Goal: Task Accomplishment & Management: Manage account settings

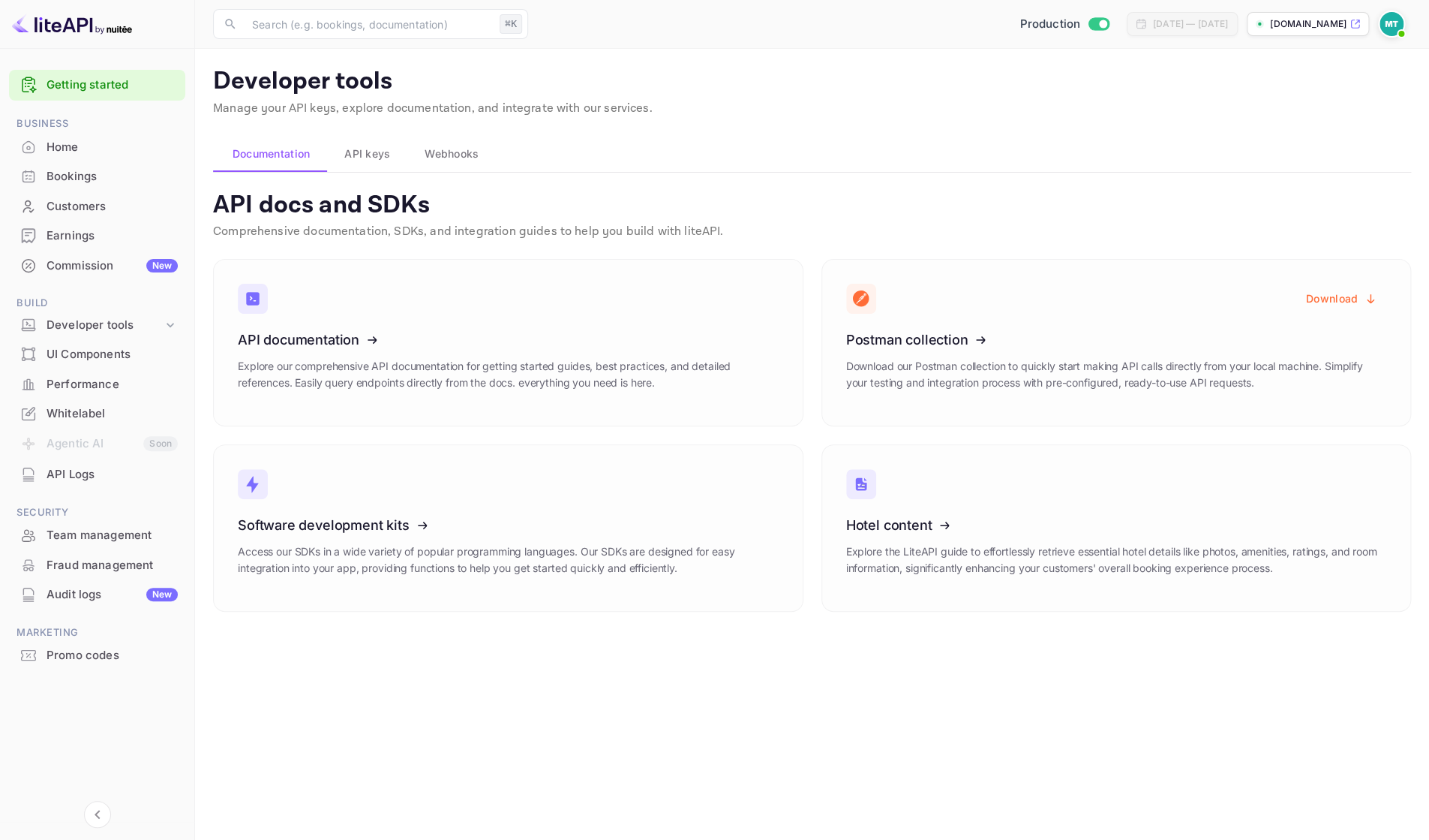
click at [87, 534] on div "Team management" at bounding box center [112, 535] width 131 height 17
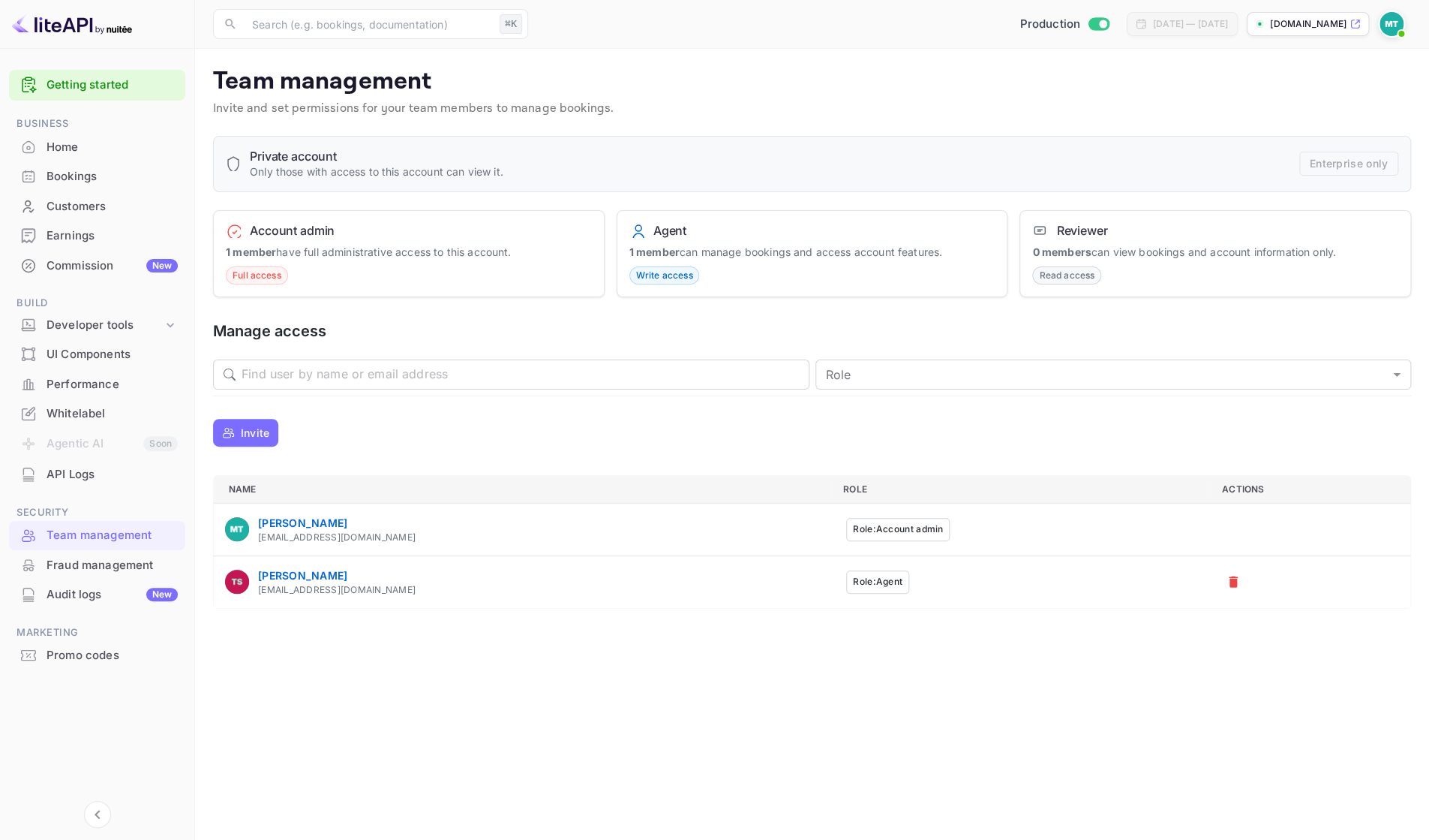
click at [784, 244] on p "1 member can manage bookings and access account features." at bounding box center [812, 252] width 366 height 16
click at [642, 278] on span "Write access" at bounding box center [664, 275] width 69 height 13
click at [846, 582] on button "Role: Agent" at bounding box center [877, 581] width 63 height 23
click at [311, 572] on div "Tomasz Stachowiak" at bounding box center [337, 575] width 157 height 16
click at [846, 576] on button "Role: Agent" at bounding box center [877, 581] width 63 height 23
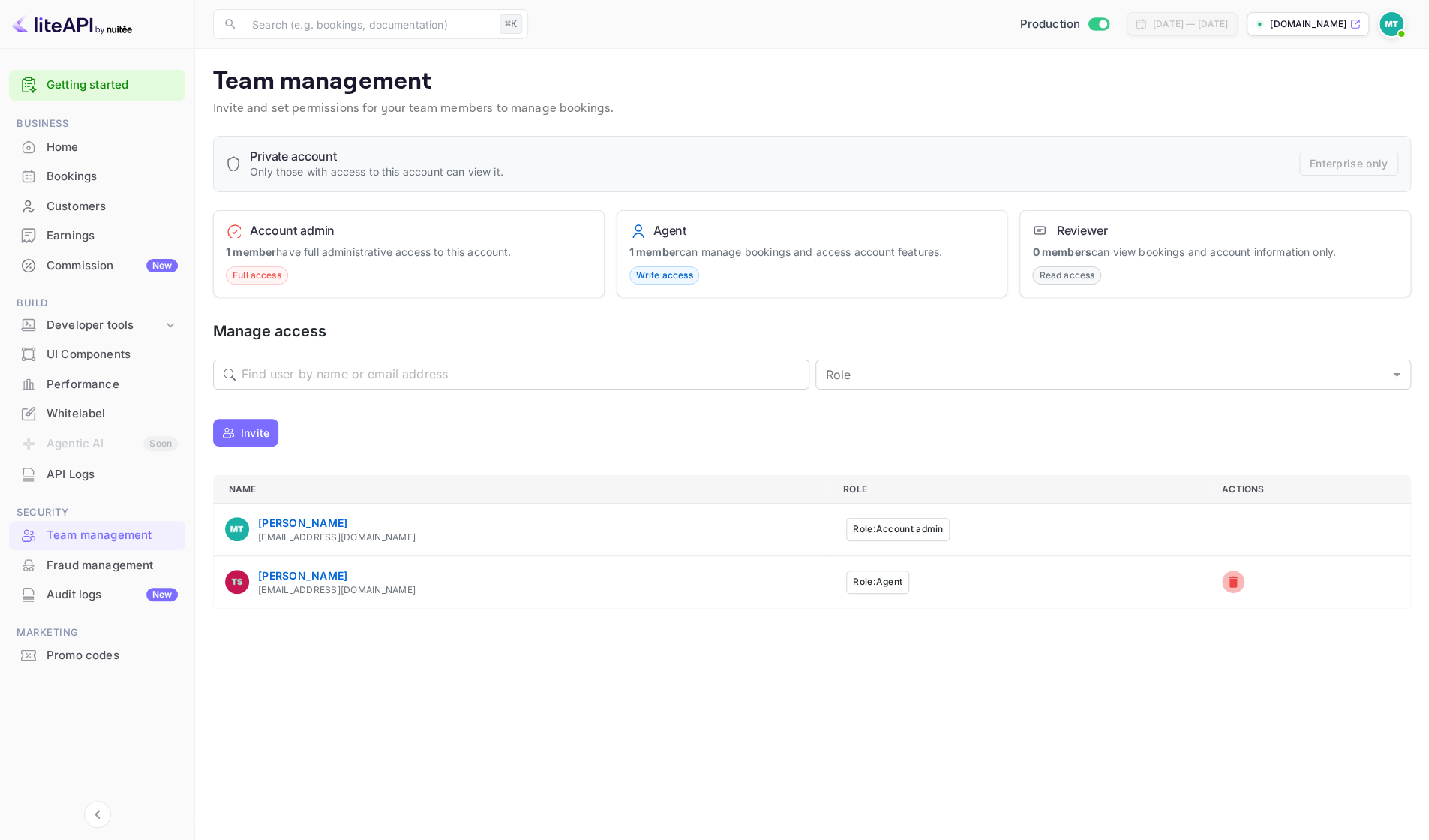
click at [1081, 582] on icon "a dense table" at bounding box center [1233, 581] width 15 height 15
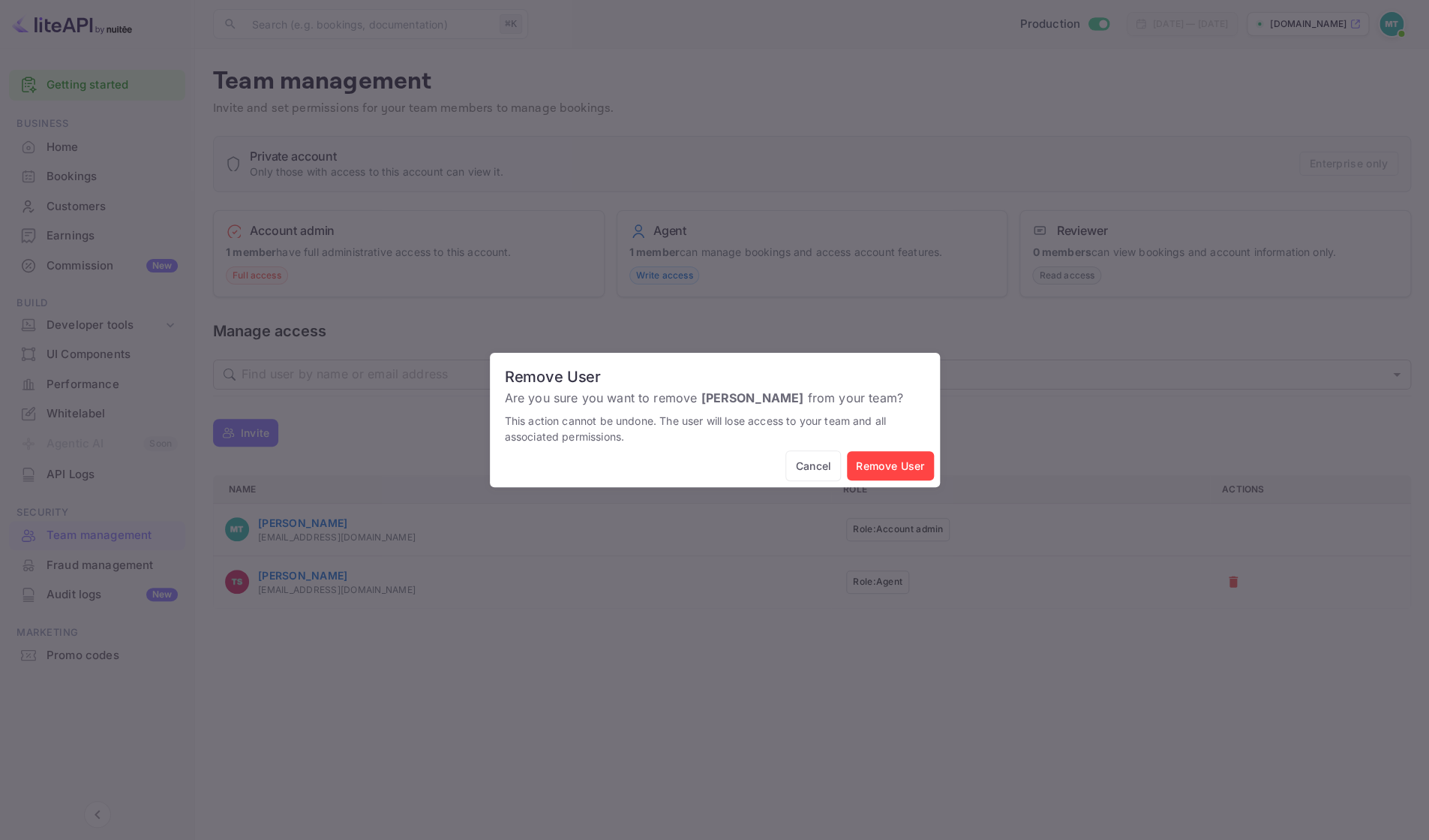
click at [811, 463] on button "Cancel" at bounding box center [814, 465] width 56 height 31
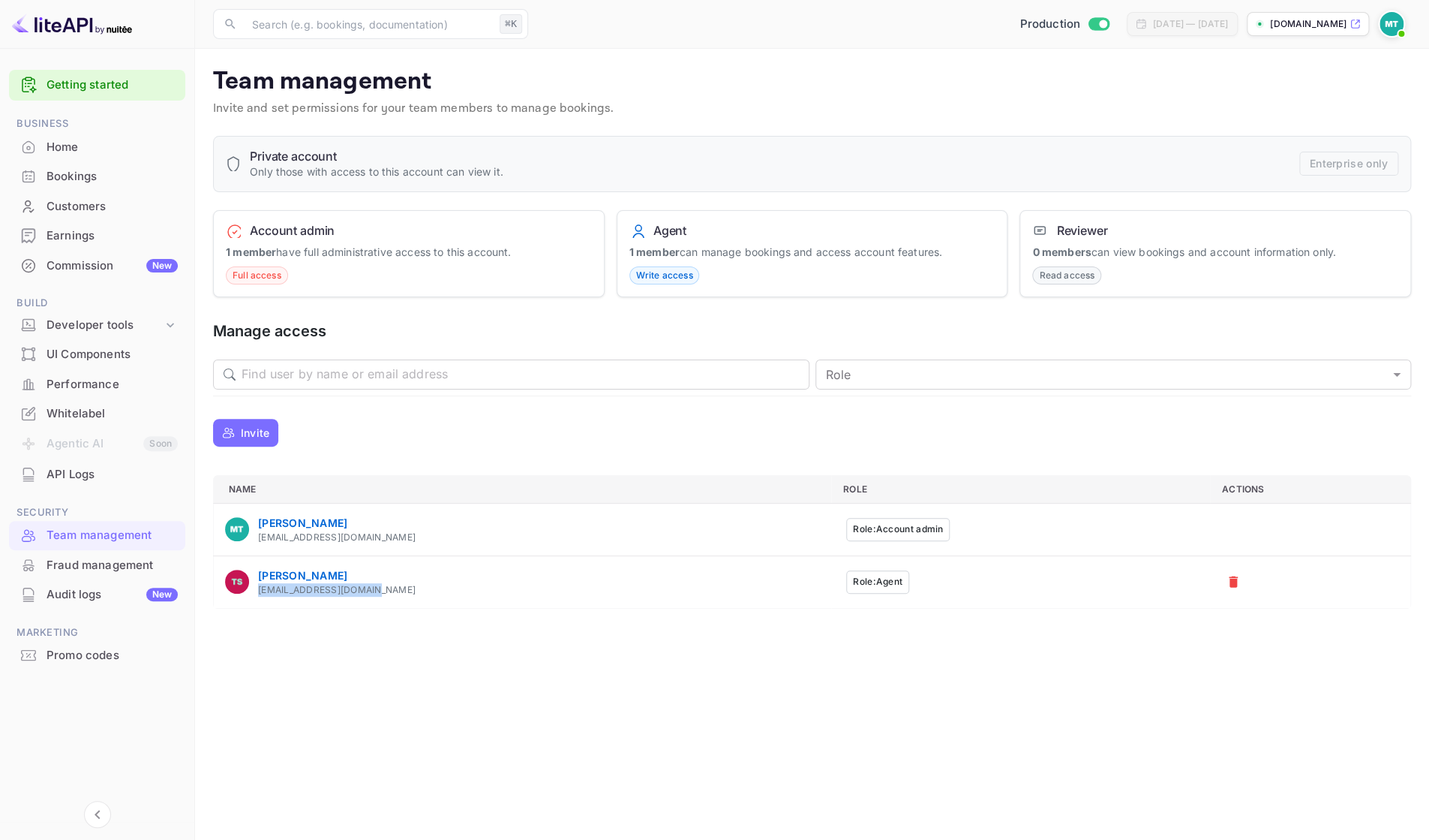
copy div "[EMAIL_ADDRESS][DOMAIN_NAME]"
drag, startPoint x: 375, startPoint y: 590, endPoint x: 252, endPoint y: 591, distance: 123.0
click at [252, 591] on div "Tomasz Stachowiak tjstachowiak@gmail.com" at bounding box center [522, 581] width 595 height 29
click at [1081, 577] on icon "a dense table" at bounding box center [1233, 581] width 15 height 15
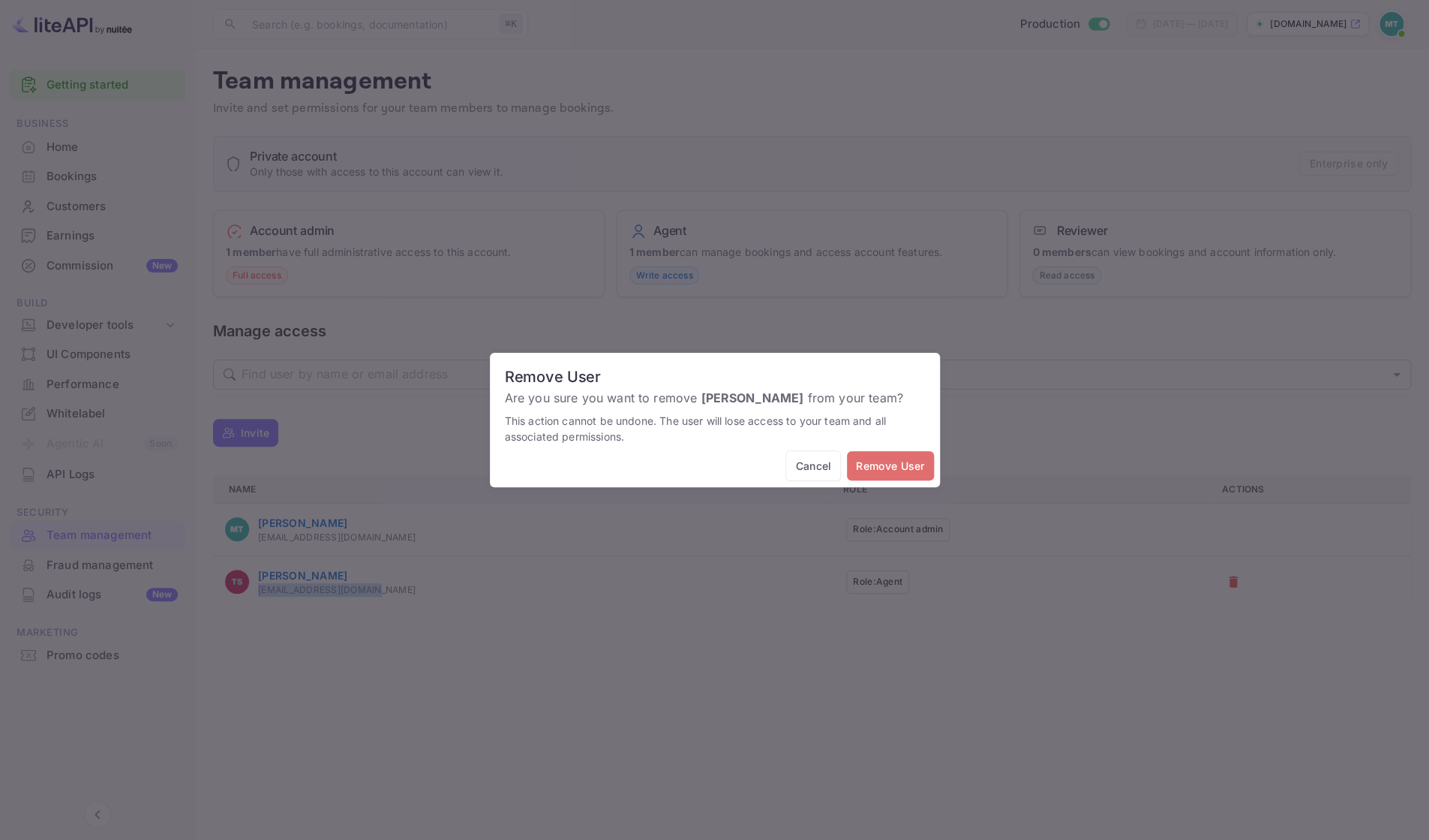
click at [902, 468] on button "Remove User" at bounding box center [890, 465] width 87 height 29
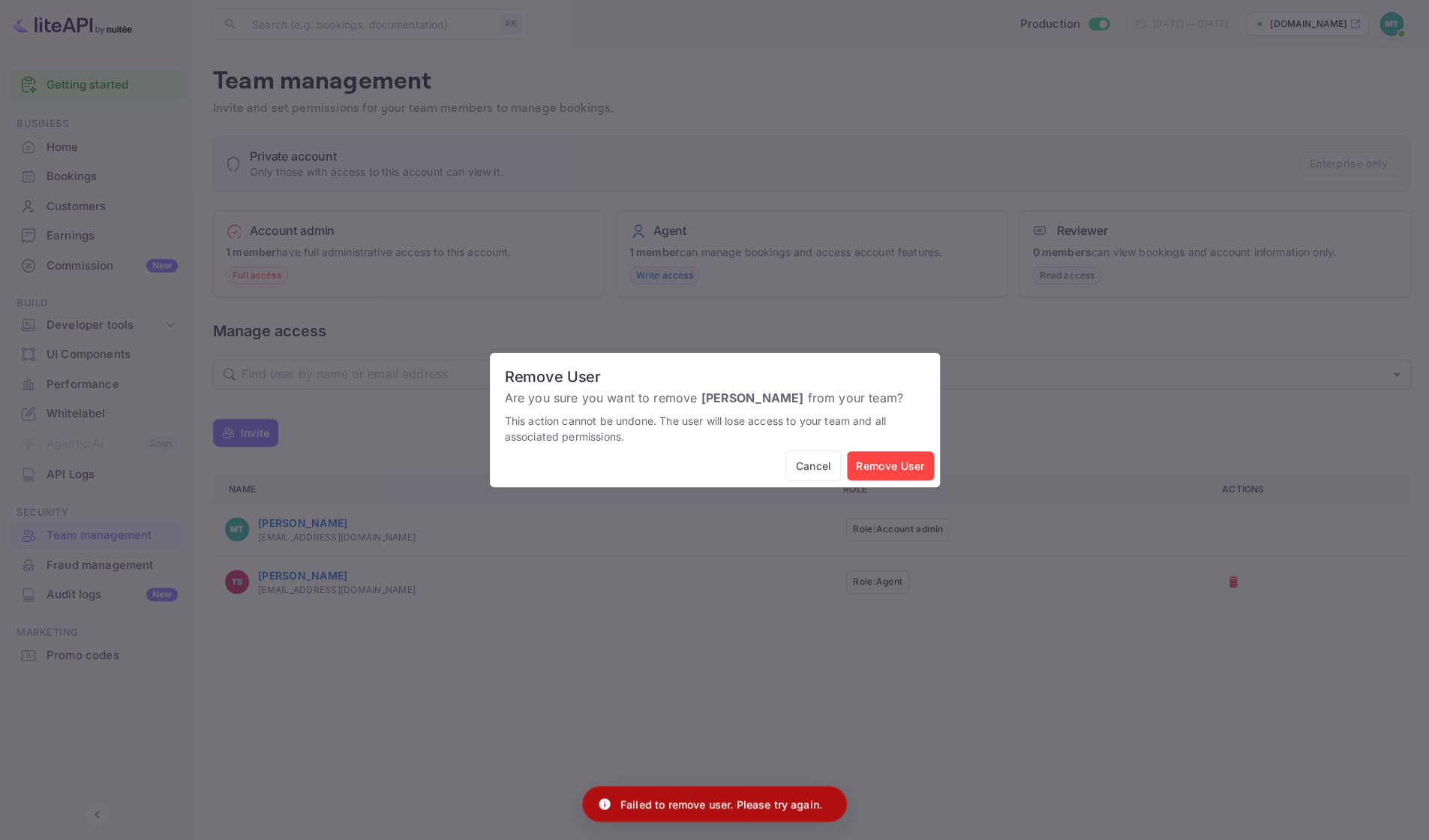
click at [532, 680] on div "Remove User Are you sure you want to remove Tomasz Stachowiak from your team? T…" at bounding box center [714, 420] width 1429 height 840
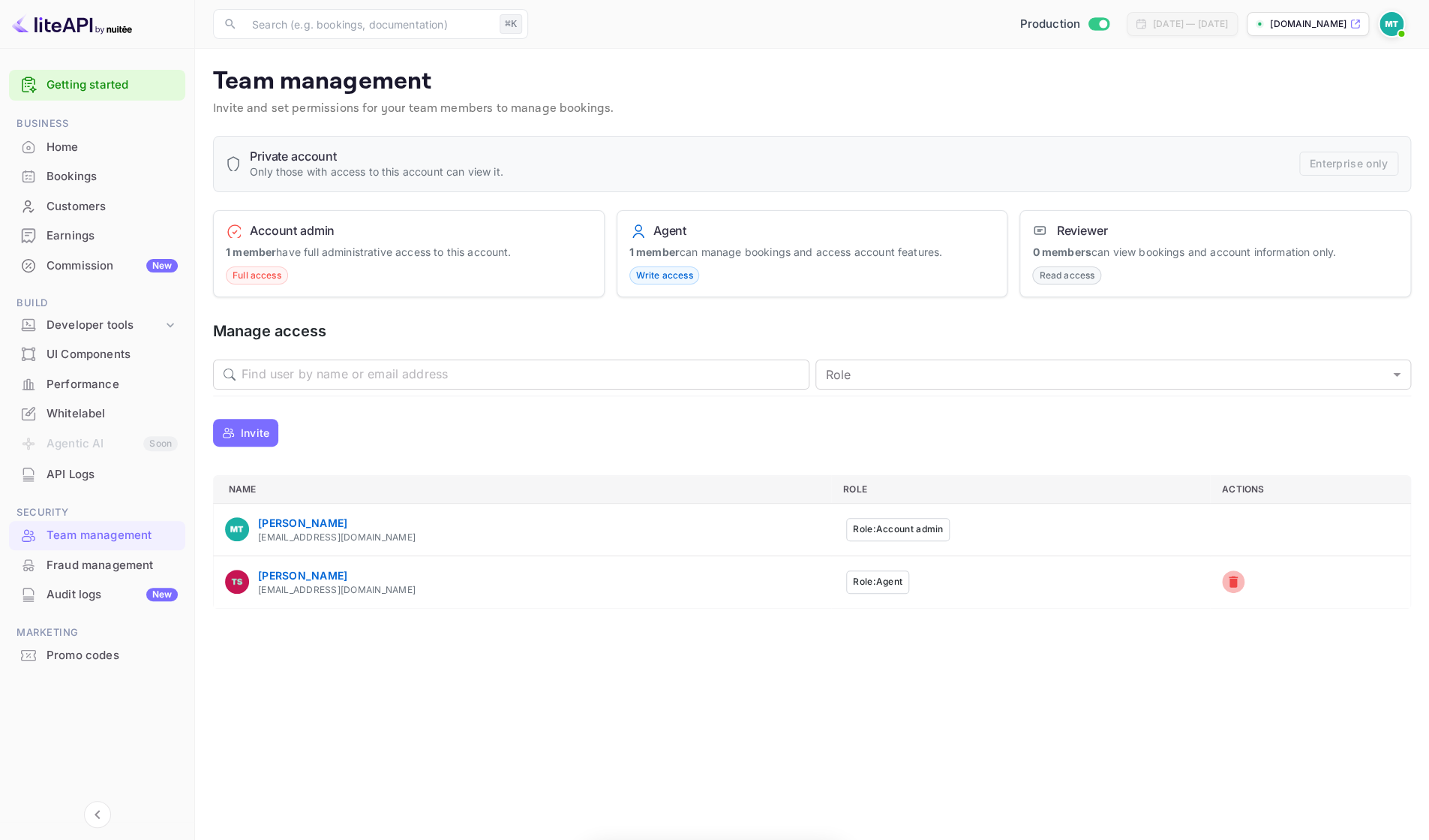
click at [1081, 580] on icon "a dense table" at bounding box center [1233, 582] width 9 height 11
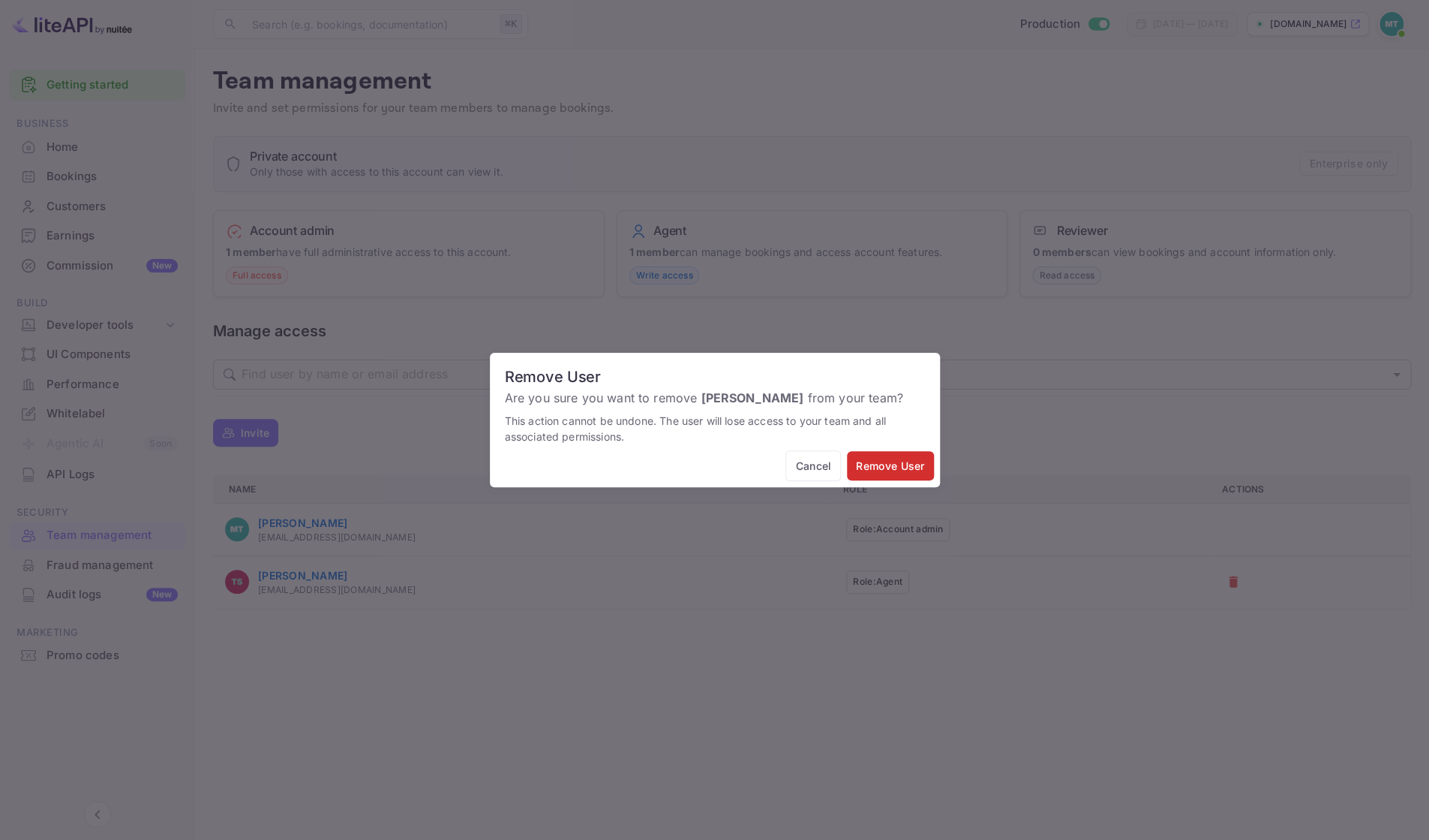
click at [891, 460] on button "Remove User" at bounding box center [890, 465] width 87 height 29
click at [869, 471] on button "Remove User" at bounding box center [890, 465] width 87 height 29
click at [731, 635] on div "Remove User Are you sure you want to remove Tomasz Stachowiak from your team? T…" at bounding box center [714, 420] width 1429 height 840
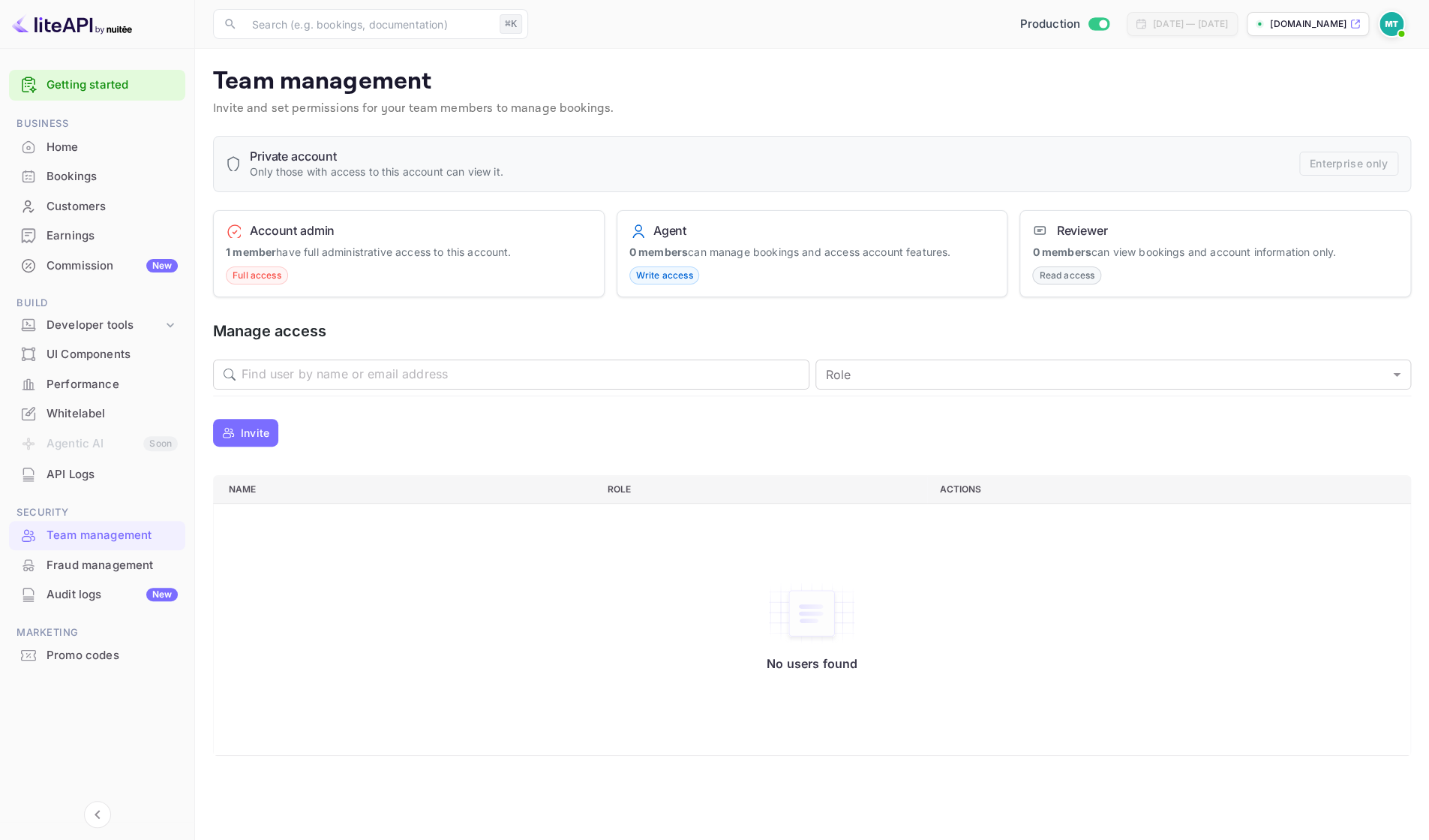
click at [352, 229] on div "Account admin" at bounding box center [408, 230] width 366 height 15
click at [269, 233] on h6 "Account admin" at bounding box center [292, 230] width 85 height 15
drag, startPoint x: 256, startPoint y: 256, endPoint x: 426, endPoint y: 259, distance: 170.0
click at [256, 256] on strong "1 member" at bounding box center [250, 252] width 50 height 13
click at [248, 429] on p "Invite" at bounding box center [255, 433] width 29 height 16
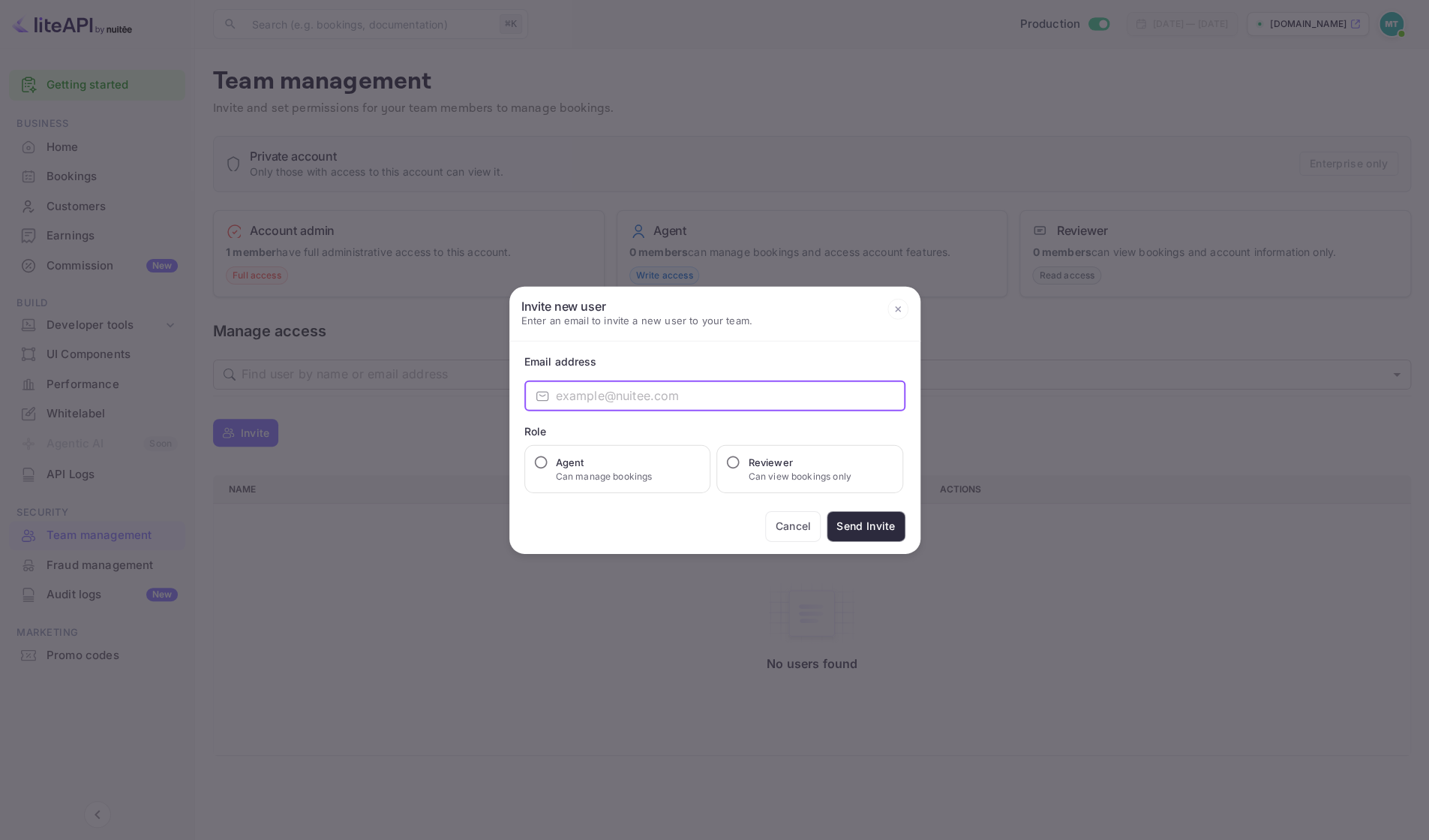
click at [628, 395] on input "email" at bounding box center [730, 395] width 349 height 30
paste input "[EMAIL_ADDRESS][DOMAIN_NAME]"
type input "[EMAIL_ADDRESS][DOMAIN_NAME]"
click at [897, 311] on icon at bounding box center [898, 309] width 21 height 21
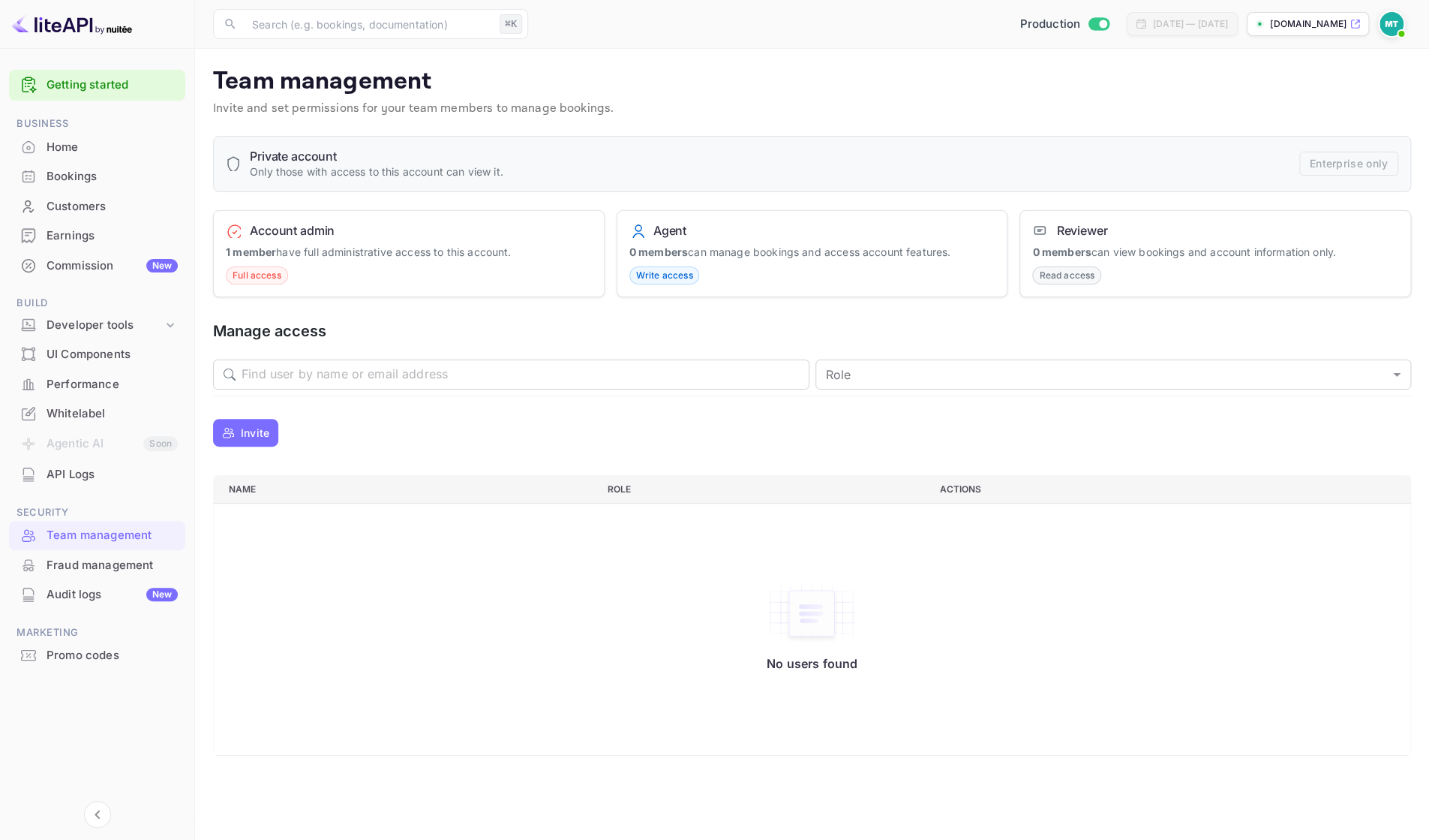
click at [375, 634] on div "No users found" at bounding box center [812, 629] width 1167 height 242
click at [287, 229] on h6 "Account admin" at bounding box center [292, 230] width 85 height 15
click at [255, 273] on span "Full access" at bounding box center [256, 275] width 61 height 13
click at [299, 152] on h6 "Private account" at bounding box center [376, 156] width 253 height 15
drag, startPoint x: 262, startPoint y: 273, endPoint x: 268, endPoint y: 234, distance: 39.5
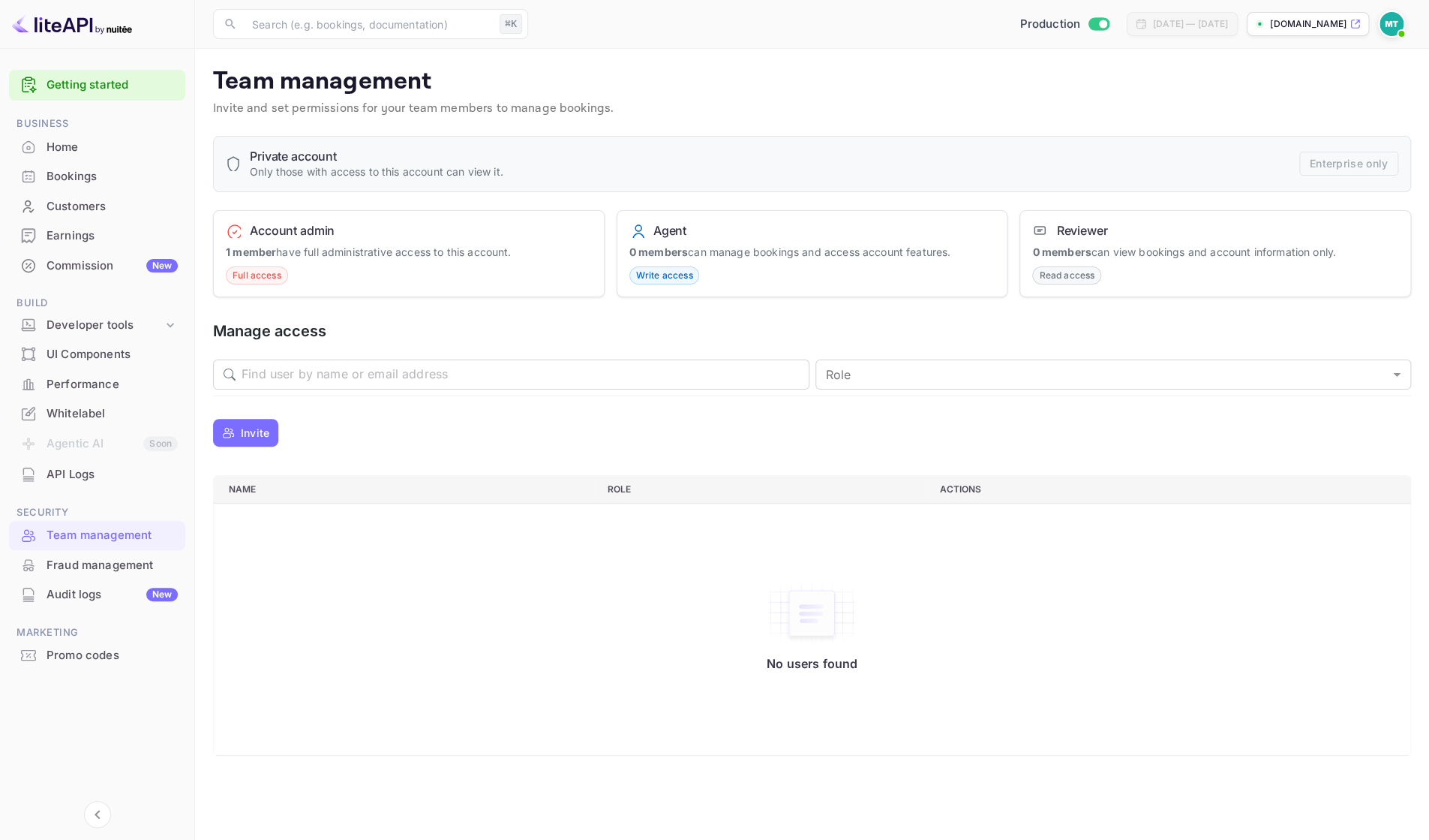
click at [263, 259] on div "Account admin 1 member have full administrative access to this account. Full ac…" at bounding box center [408, 254] width 391 height 88
click at [272, 231] on h6 "Account admin" at bounding box center [292, 230] width 85 height 15
click at [868, 110] on p "Invite and set permissions for your team members to manage bookings." at bounding box center [811, 109] width 1198 height 18
click at [51, 145] on div "Home" at bounding box center [112, 148] width 131 height 17
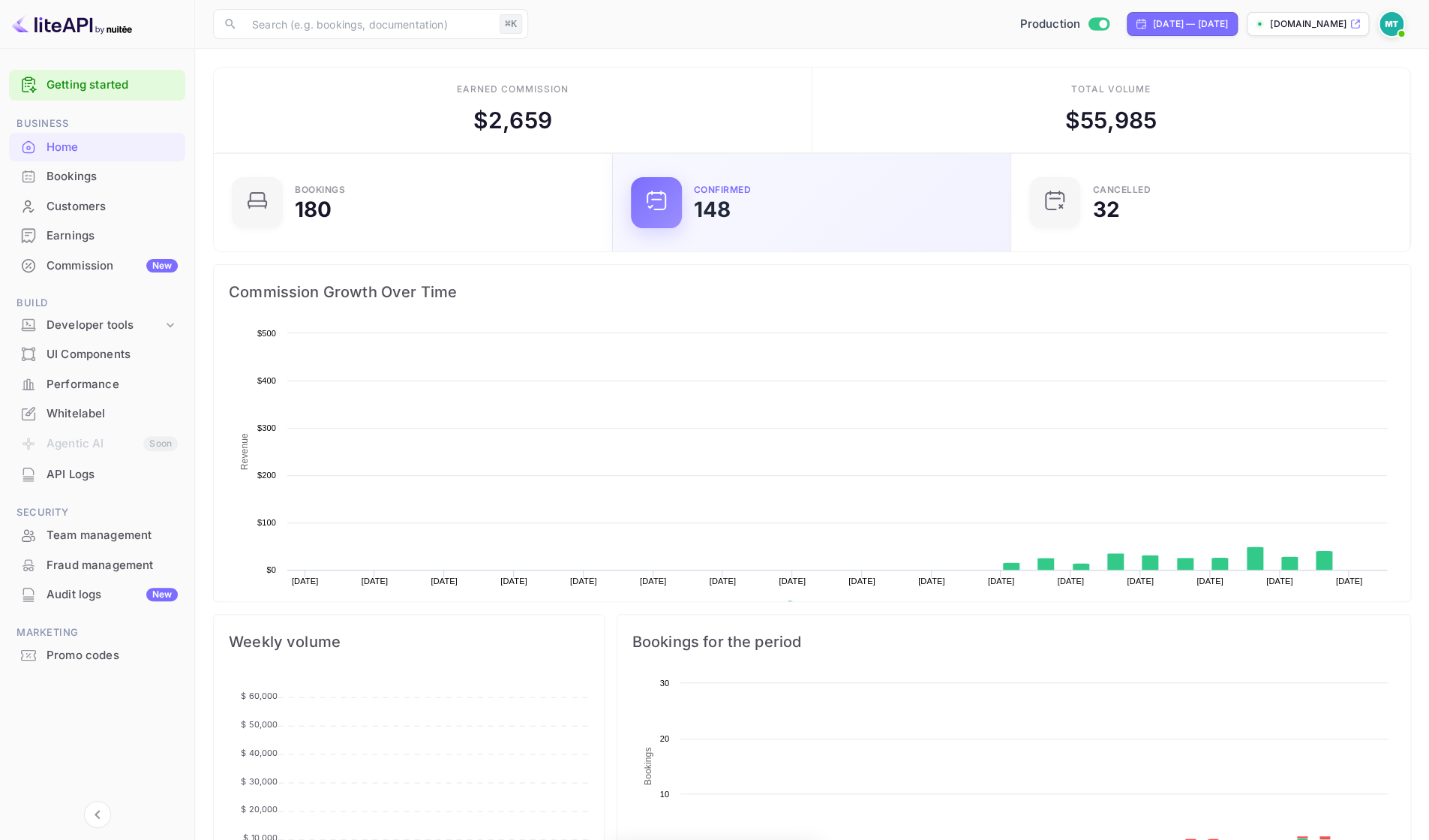
scroll to position [244, 390]
